Goal: Transaction & Acquisition: Purchase product/service

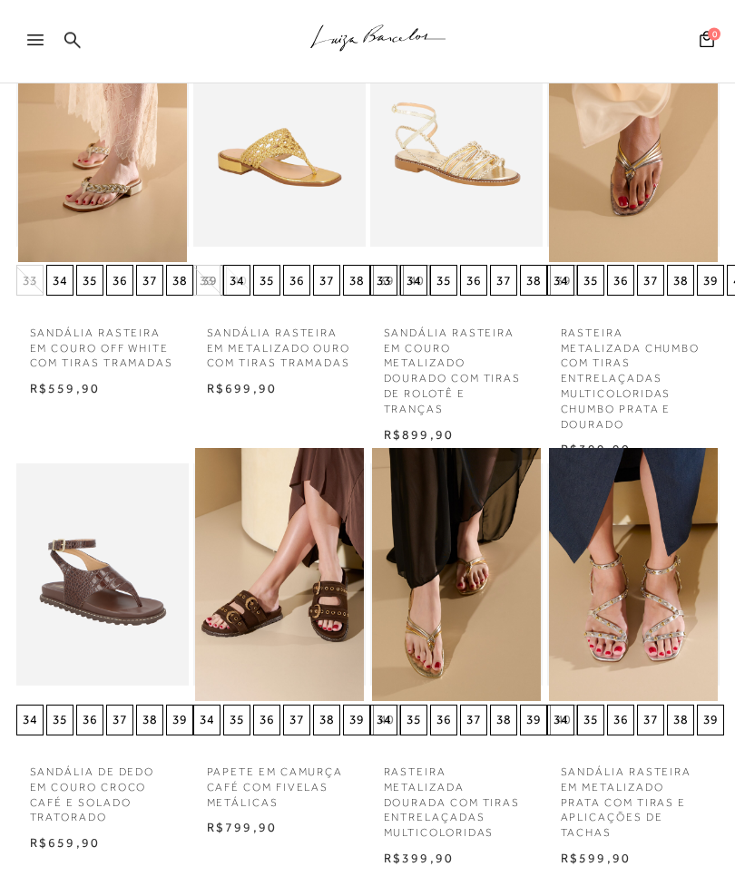
scroll to position [640, 0]
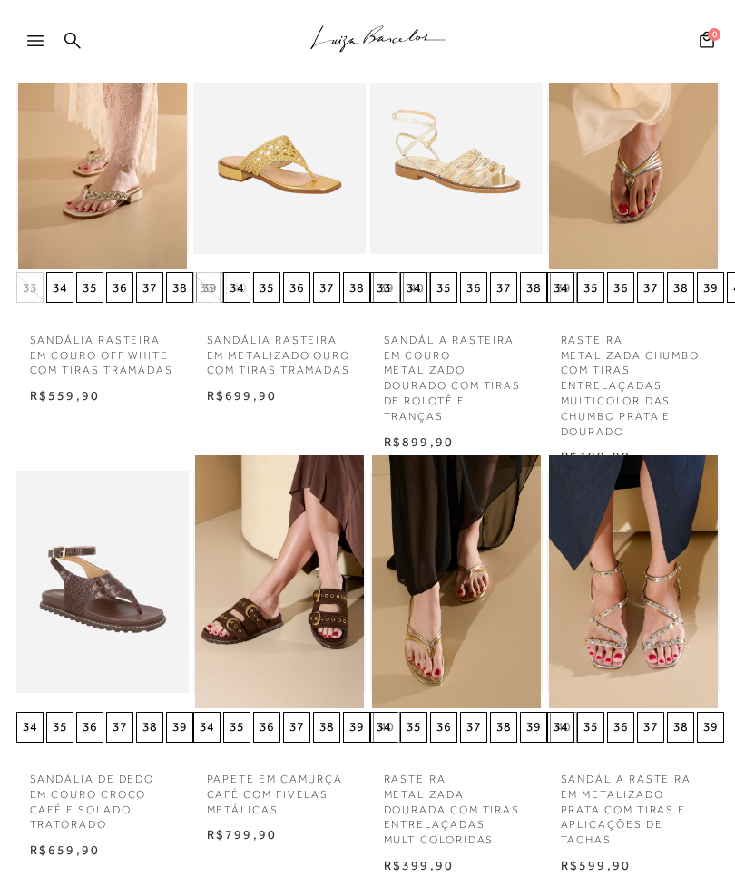
click at [45, 38] on div at bounding box center [43, 46] width 33 height 27
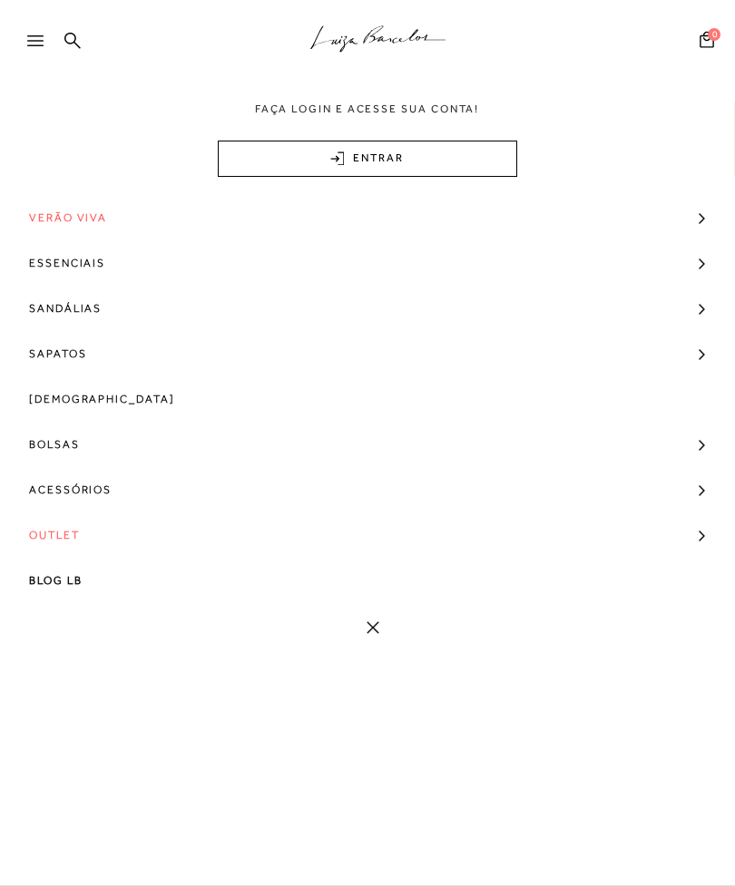
click at [76, 213] on span "Verão Viva" at bounding box center [68, 217] width 78 height 45
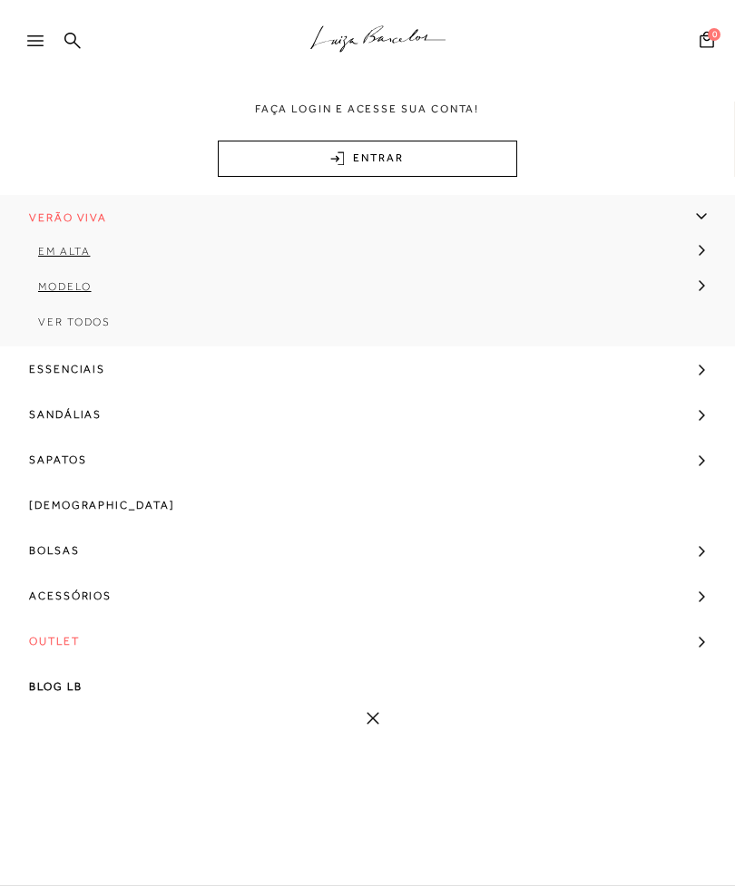
click at [72, 252] on span "Em alta" at bounding box center [64, 251] width 52 height 13
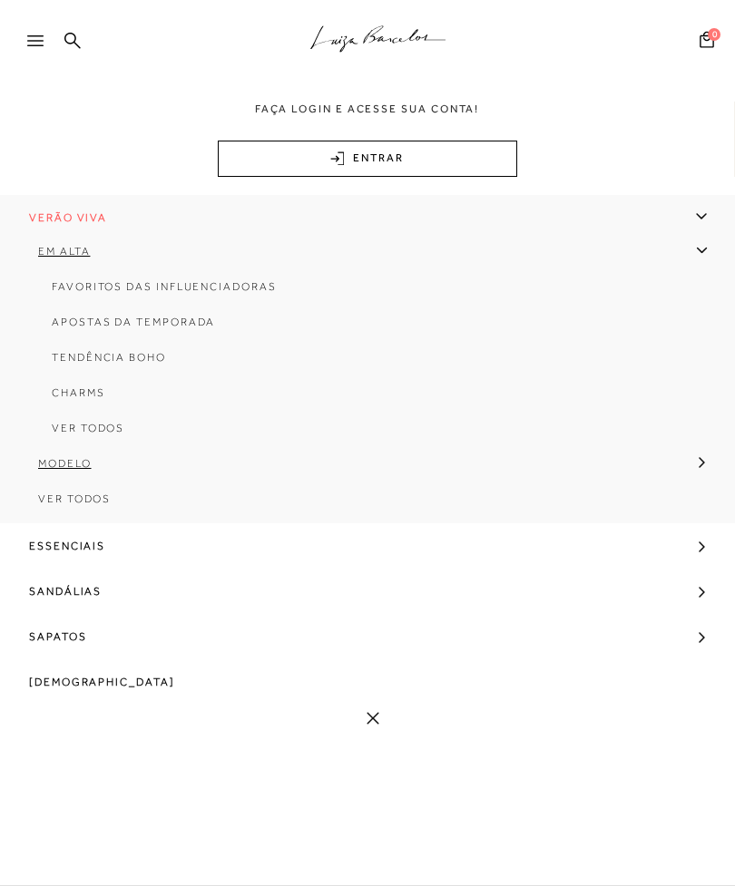
click at [96, 290] on span "Favoritos das Influenciadoras" at bounding box center [164, 286] width 225 height 13
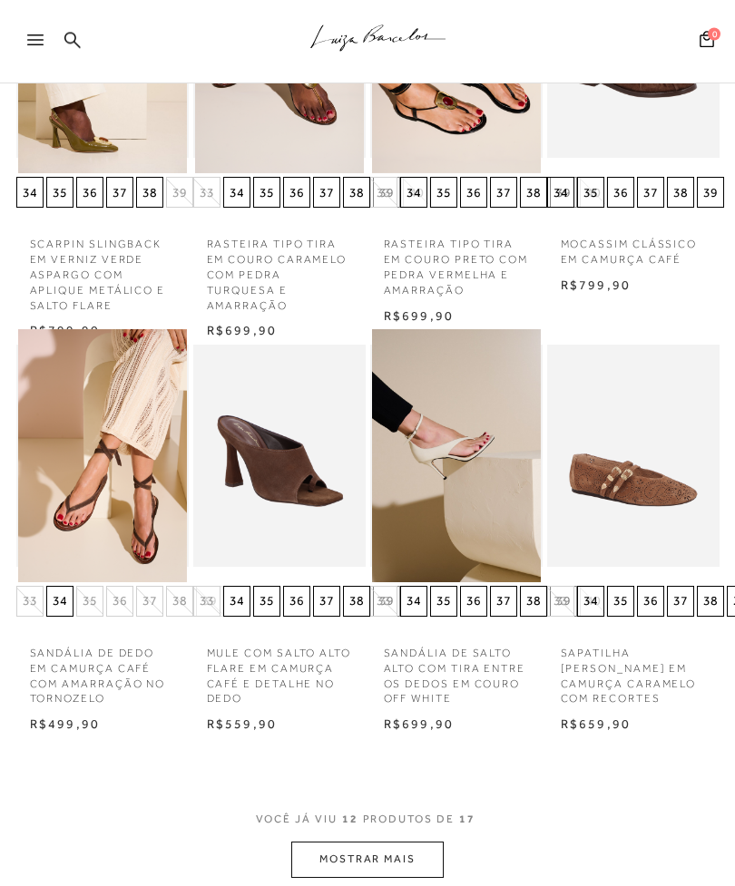
scroll to position [792, 0]
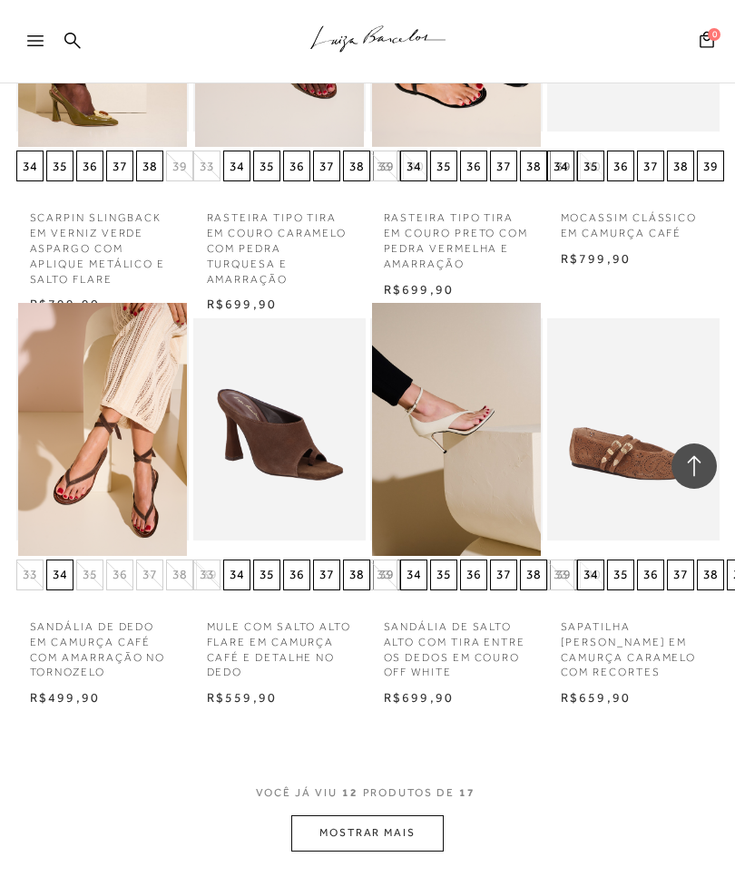
click at [420, 823] on button "MOSTRAR MAIS" at bounding box center [367, 833] width 152 height 35
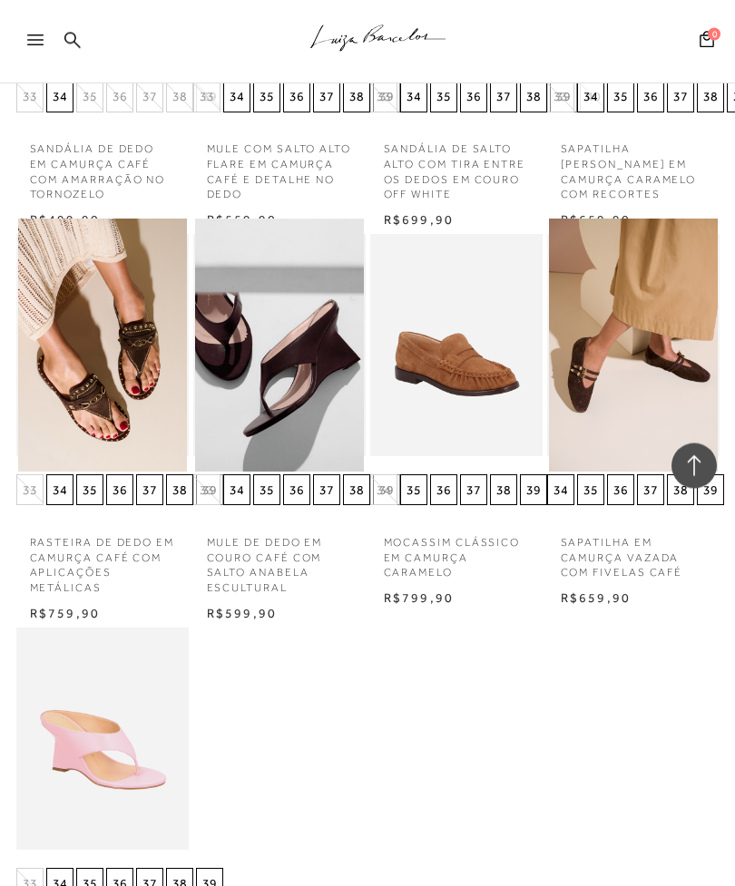
scroll to position [1270, 0]
click at [79, 687] on img at bounding box center [102, 738] width 169 height 253
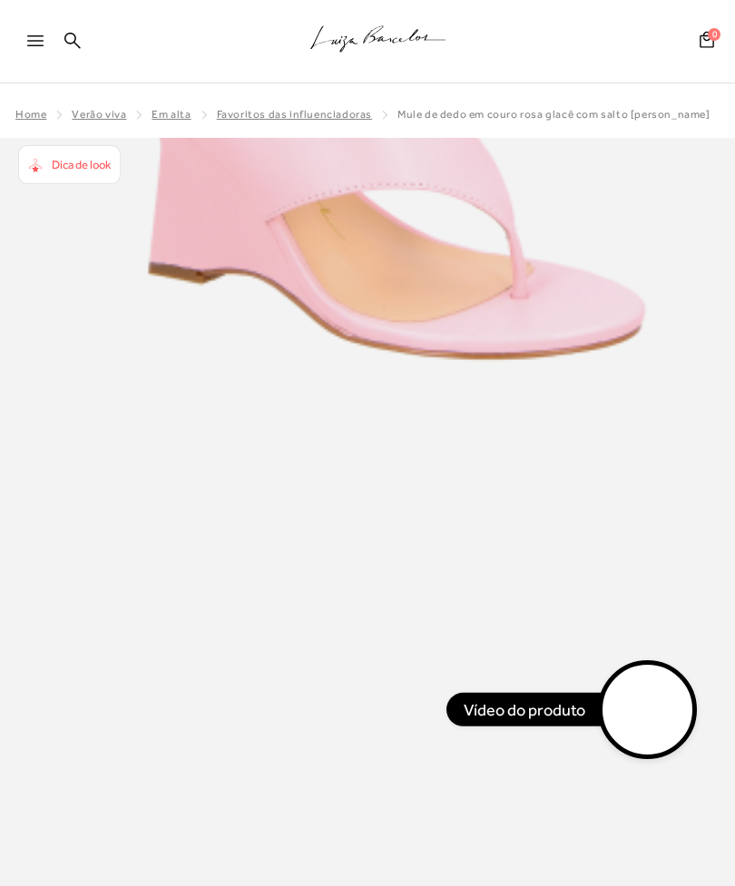
radio input "true"
click at [443, 0] on div ".a{fill-rule:evenodd;stroke:#000!important;stroke-width:0!important;}" at bounding box center [397, 41] width 675 height 83
